Goal: Navigation & Orientation: Find specific page/section

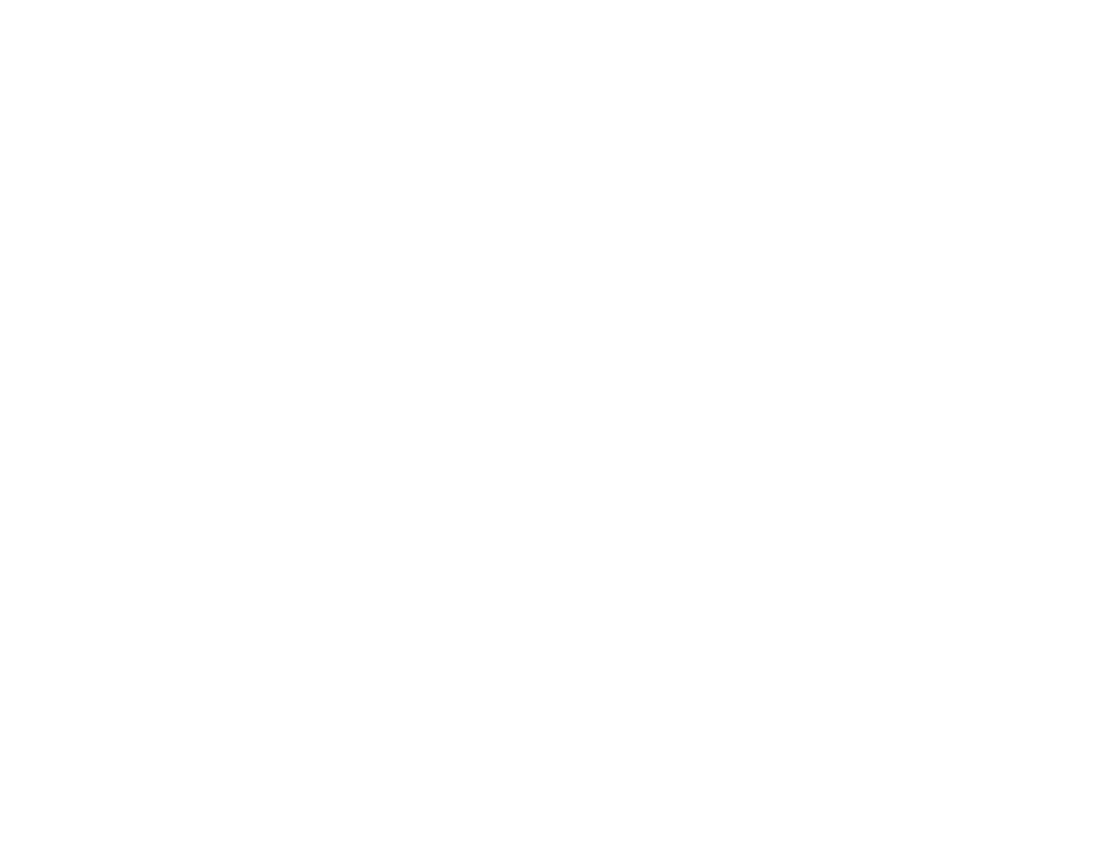
scroll to position [1820, 0]
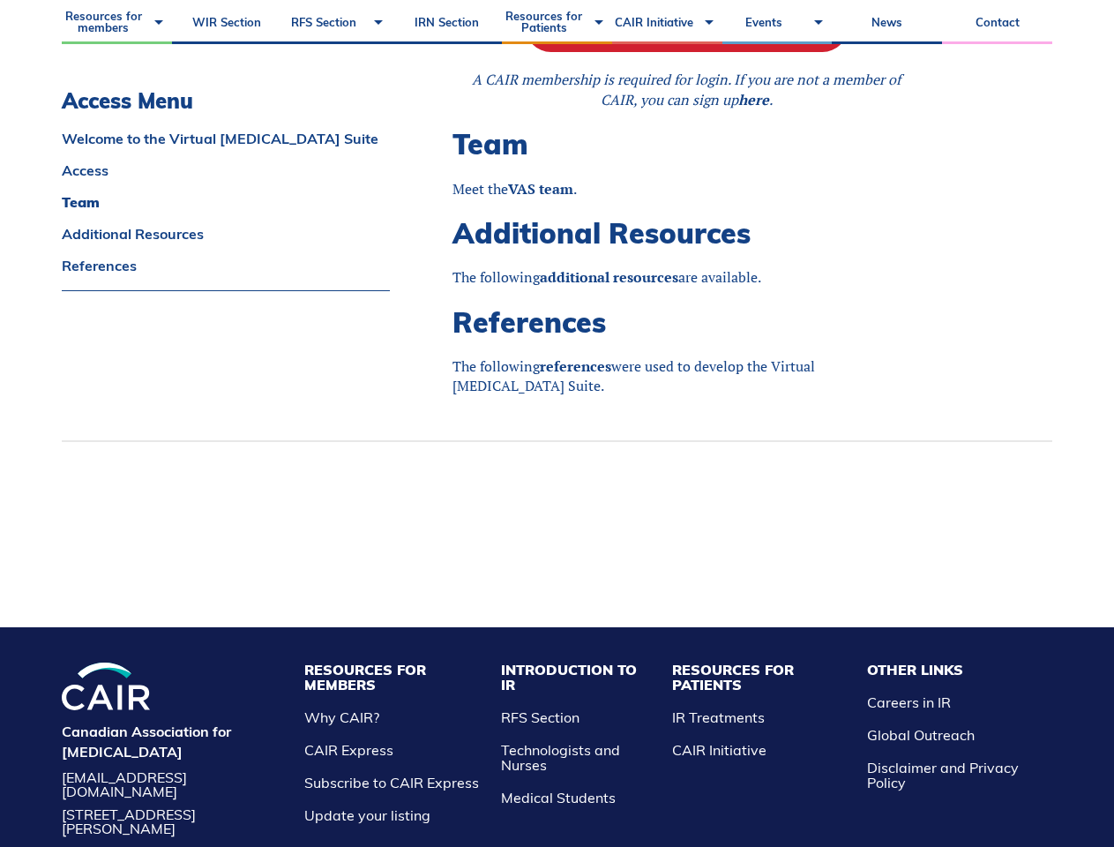
click at [421, 726] on li "Resources for Members Why CAIR? CAIR Express Subscribe to CAIR Express Update y…" at bounding box center [393, 742] width 197 height 161
click at [761, 726] on li "Resources for Patients IR Treatments CAIR Initiative" at bounding box center [761, 742] width 196 height 161
click at [931, 719] on li "Other Links Careers in IR Global Outreach Disclaimer and Privacy Policy" at bounding box center [955, 742] width 194 height 161
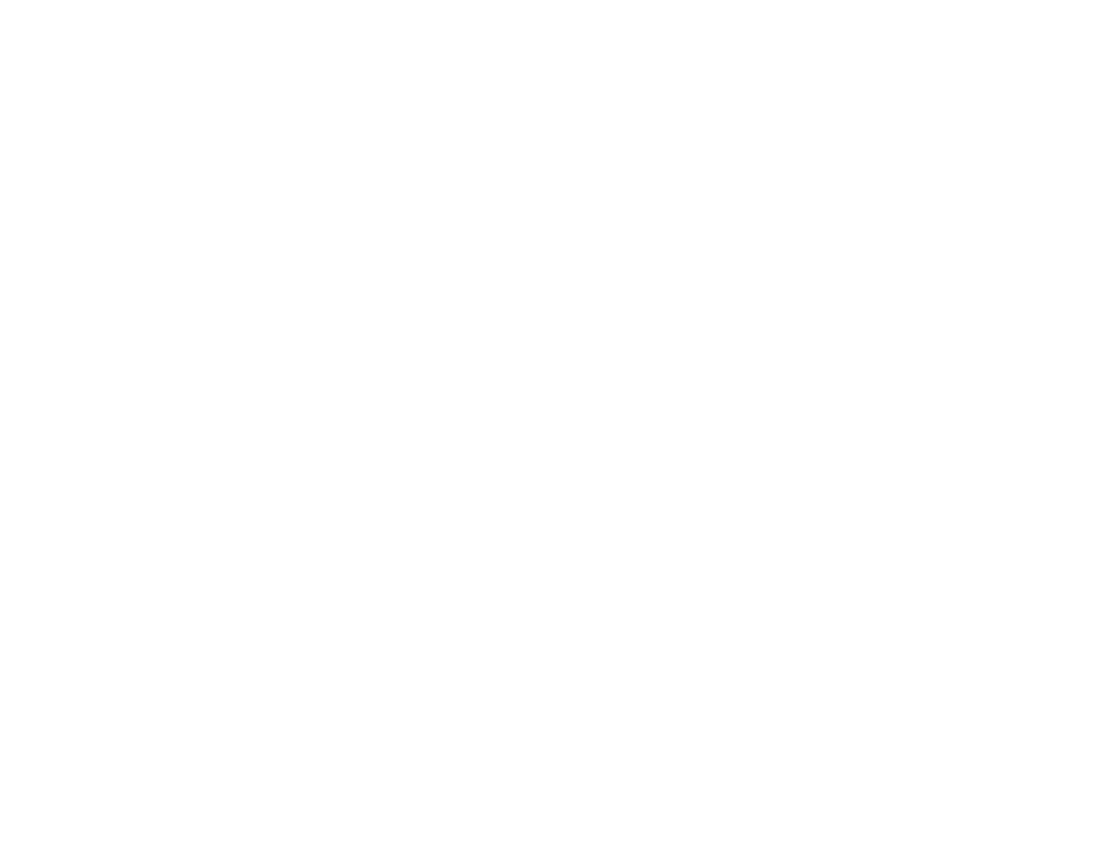
scroll to position [521, 0]
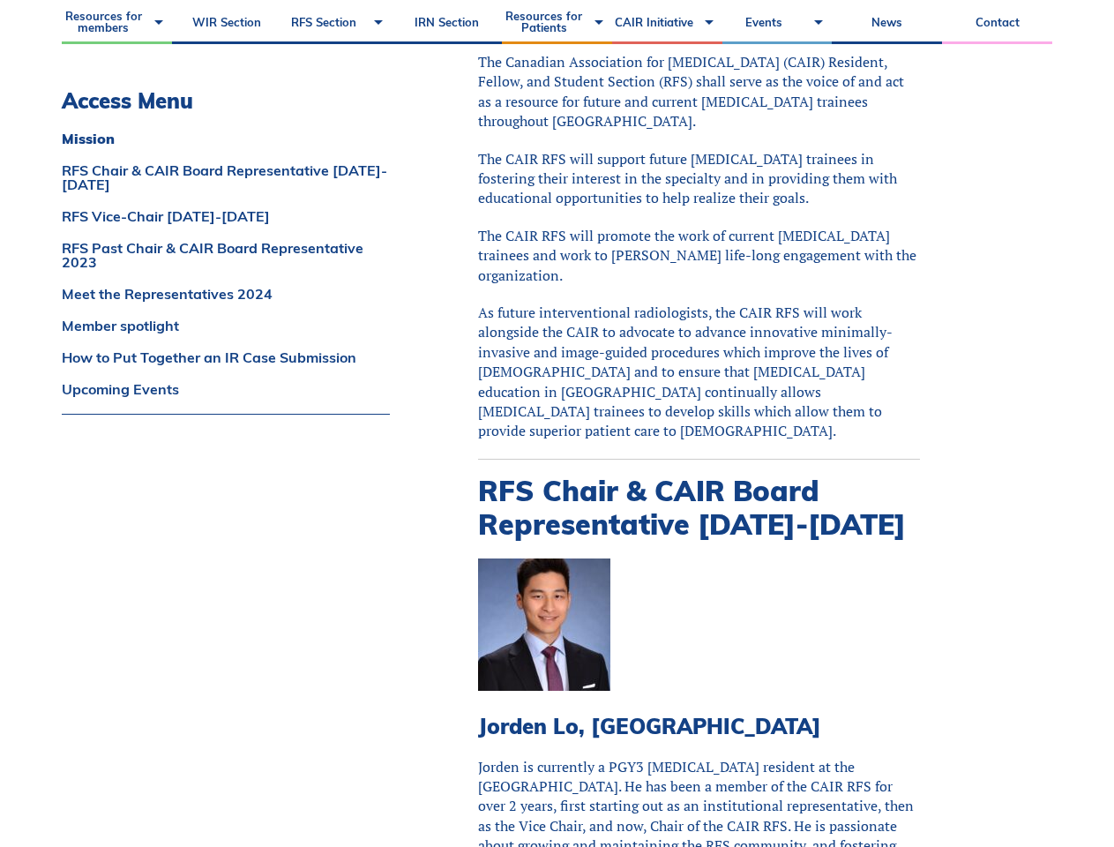
click at [557, 162] on p "The CAIR RFS will support future interventional radiology trainees in fostering…" at bounding box center [699, 178] width 442 height 59
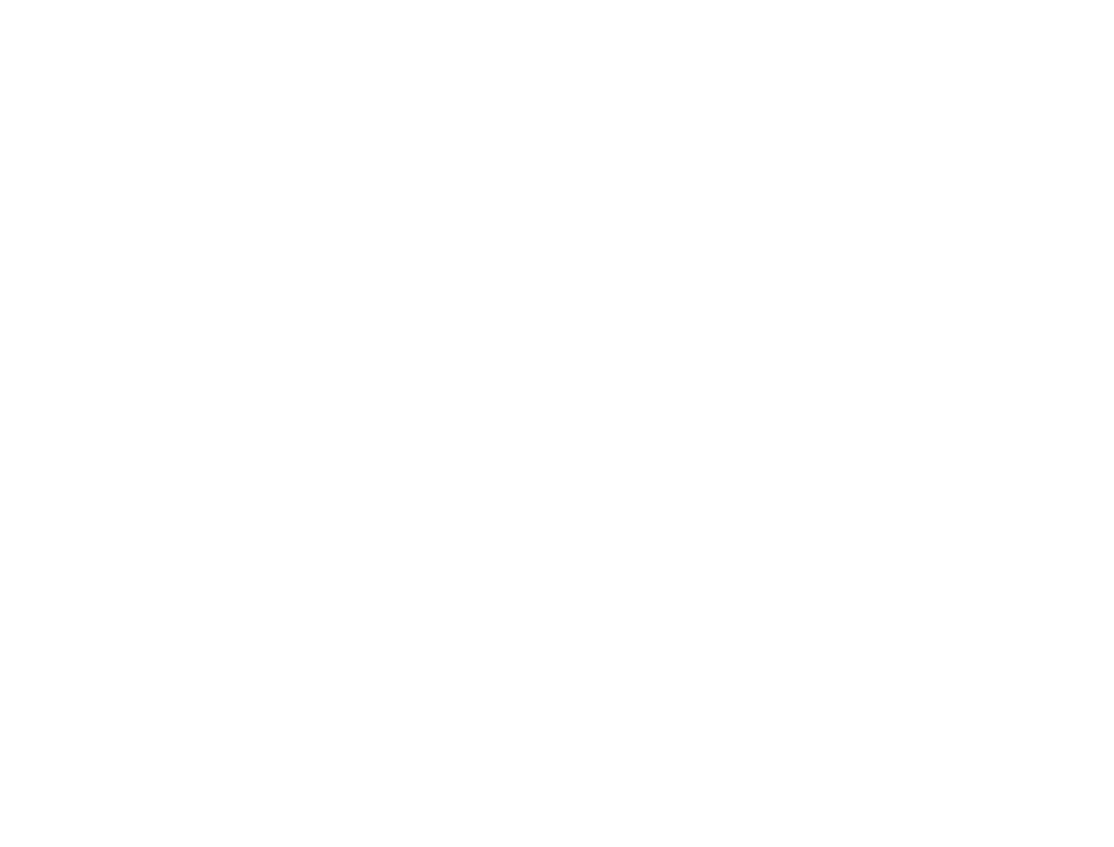
scroll to position [1996, 0]
